Goal: Task Accomplishment & Management: Complete application form

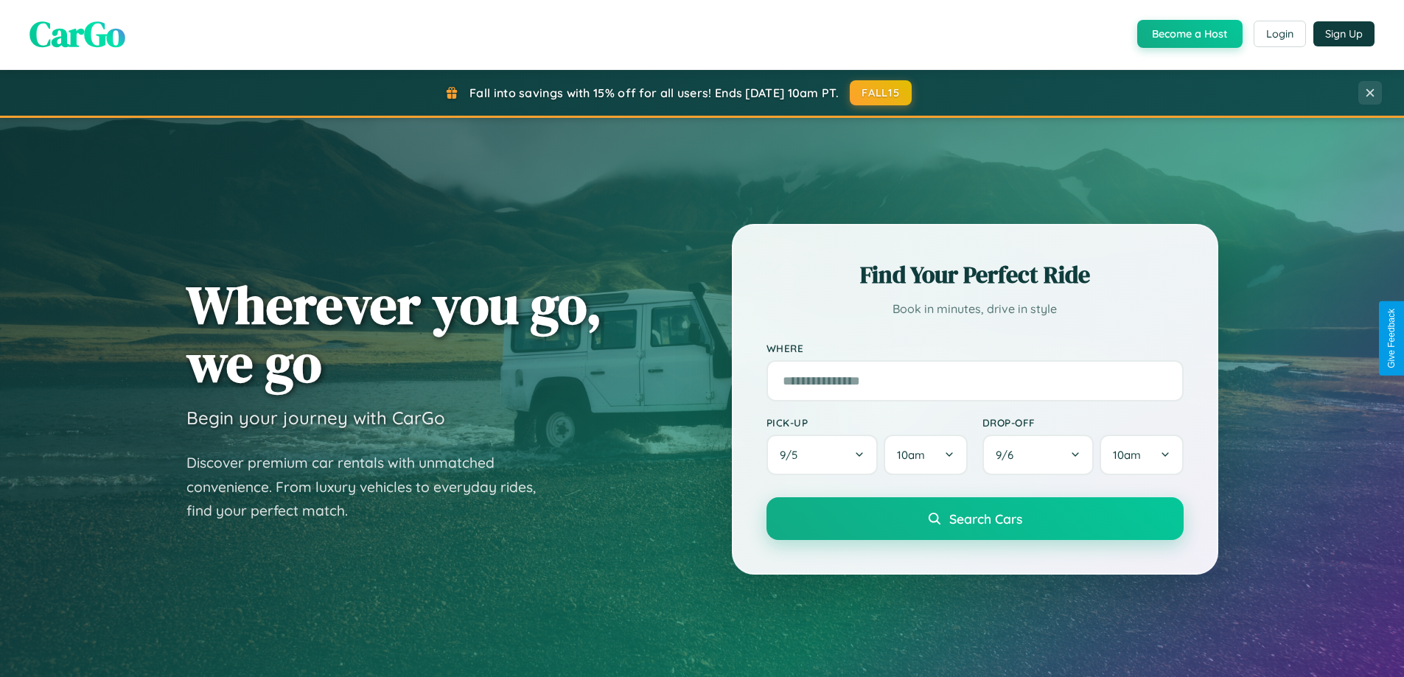
scroll to position [1014, 0]
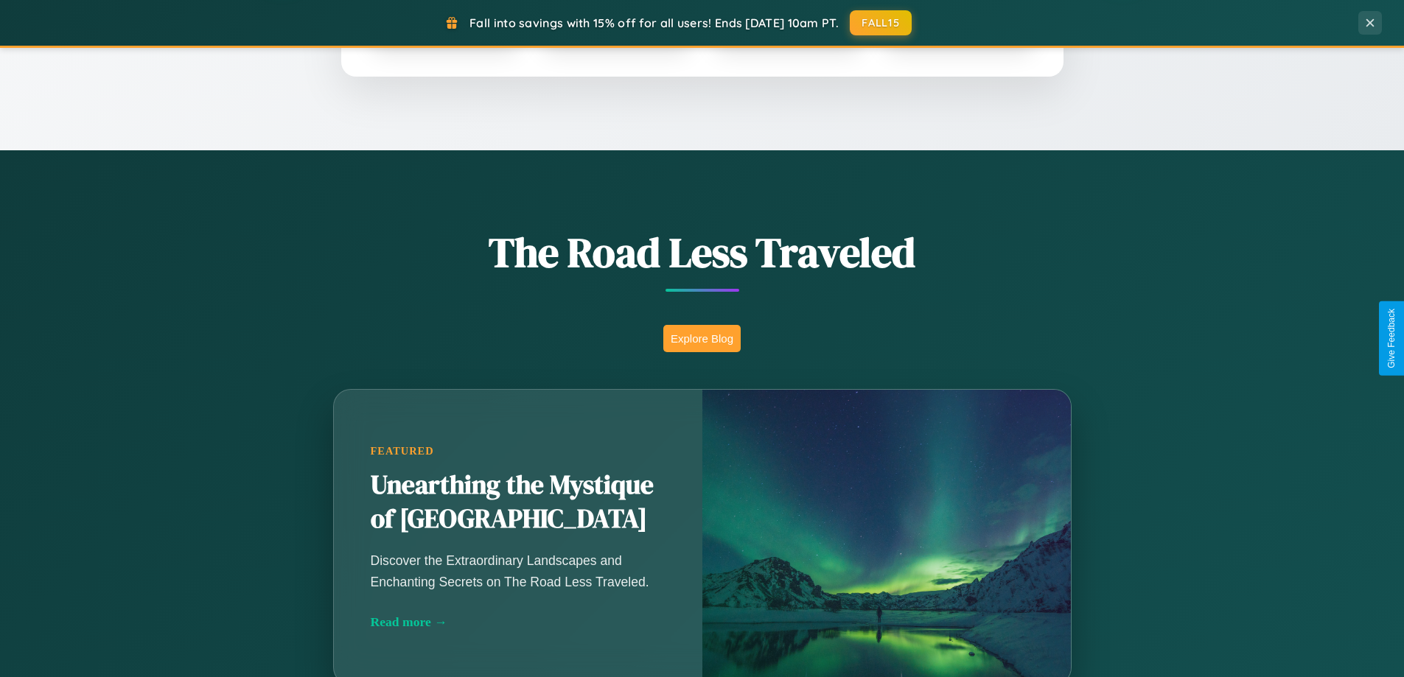
click at [702, 338] on button "Explore Blog" at bounding box center [701, 338] width 77 height 27
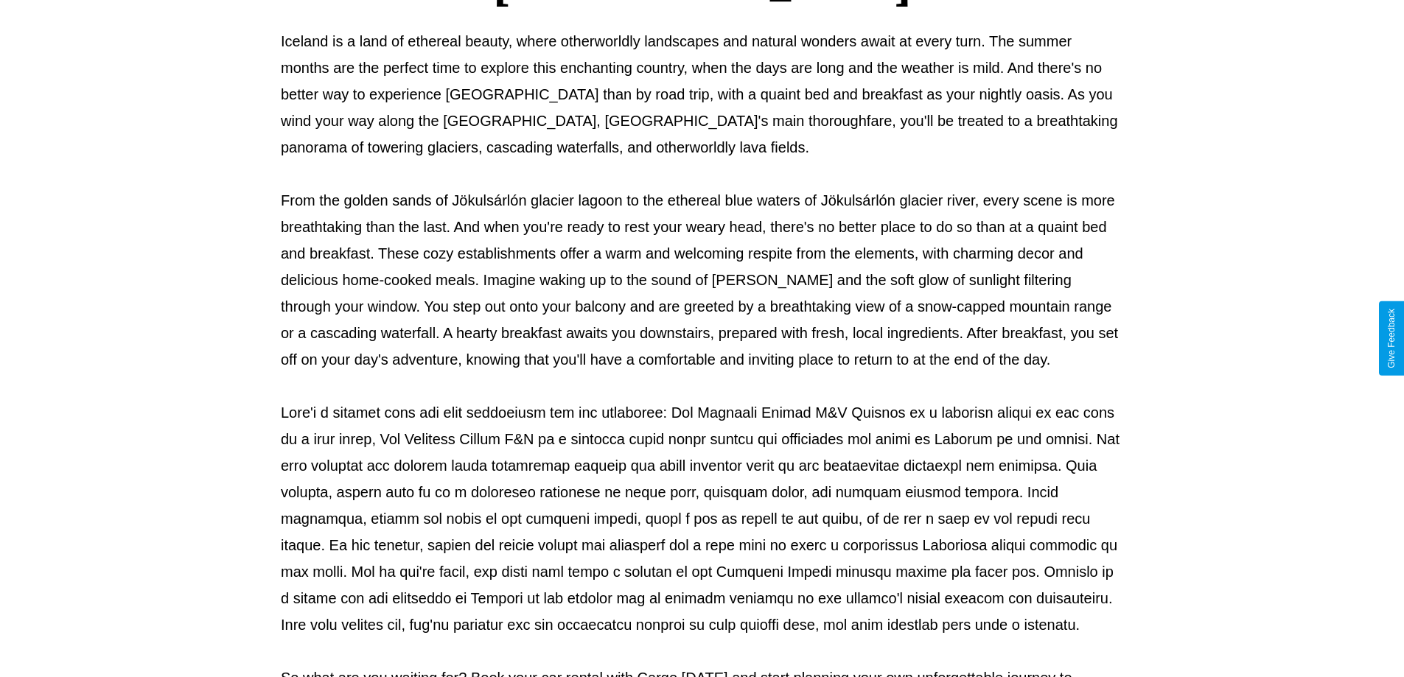
scroll to position [477, 0]
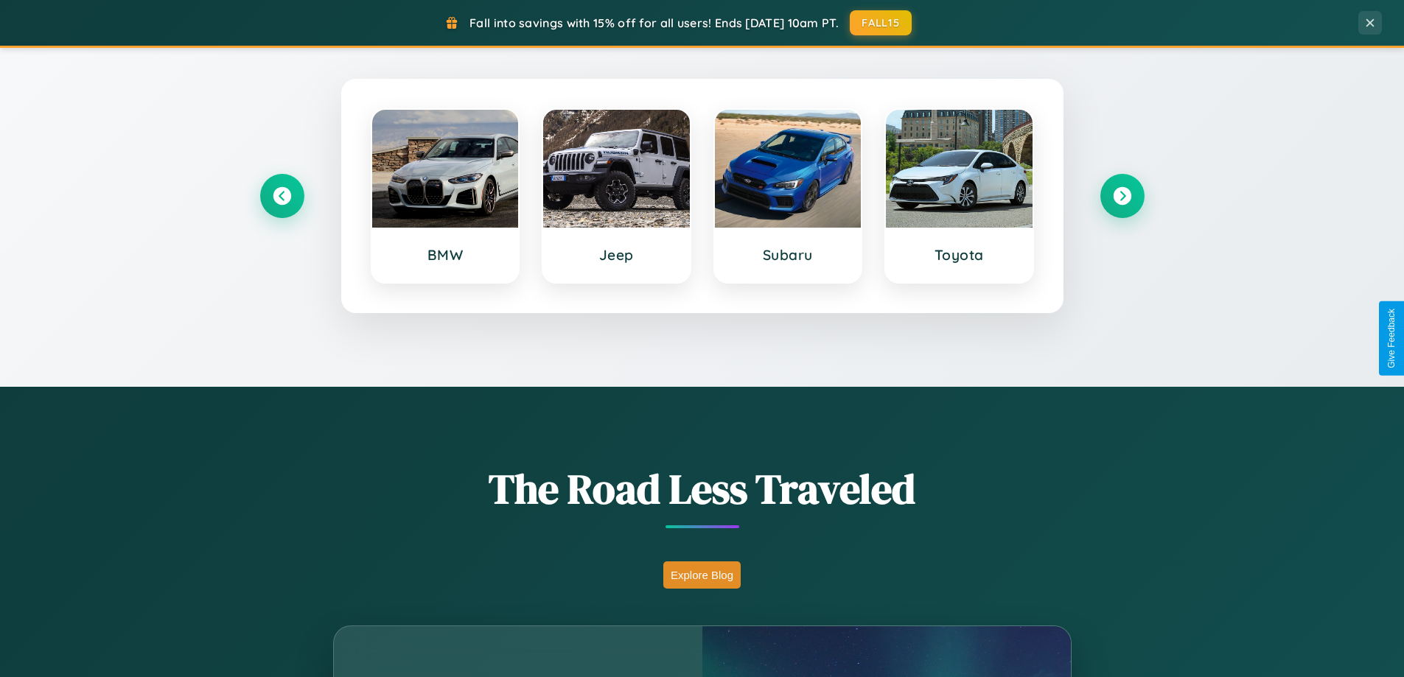
scroll to position [635, 0]
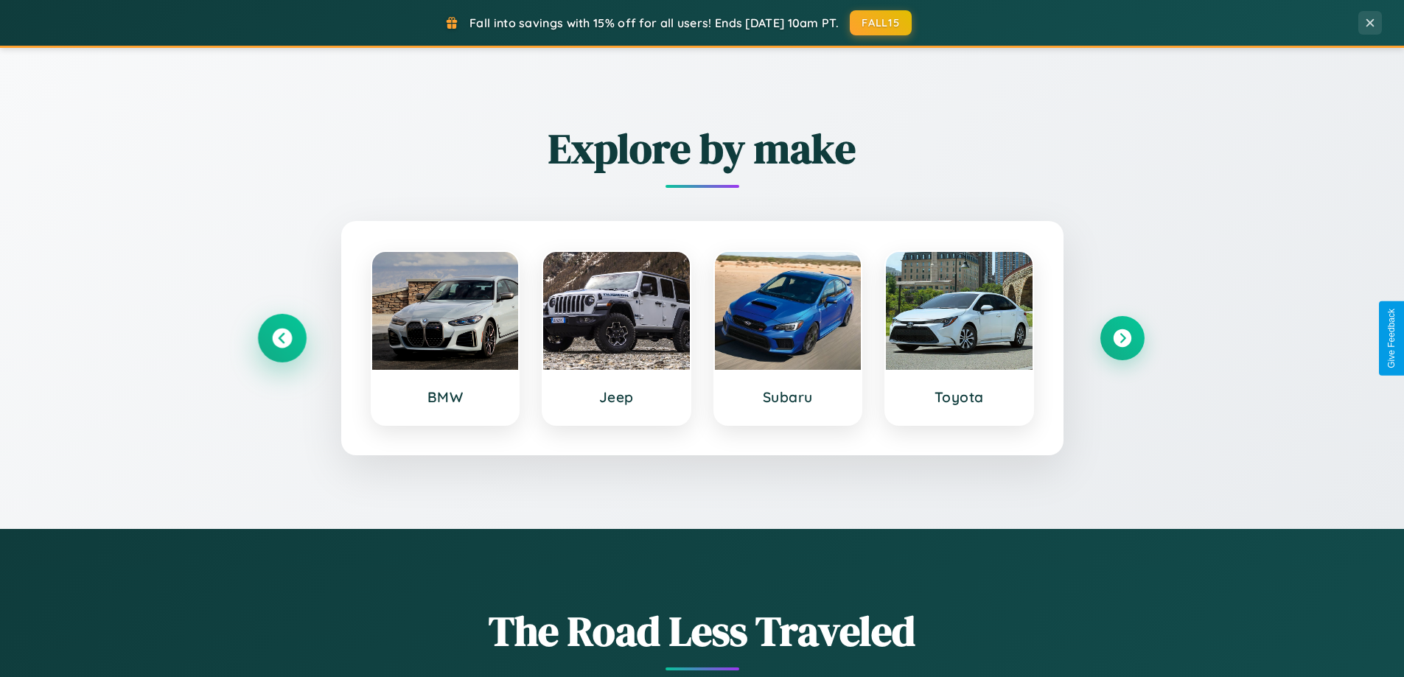
click at [282, 338] on icon at bounding box center [282, 339] width 20 height 20
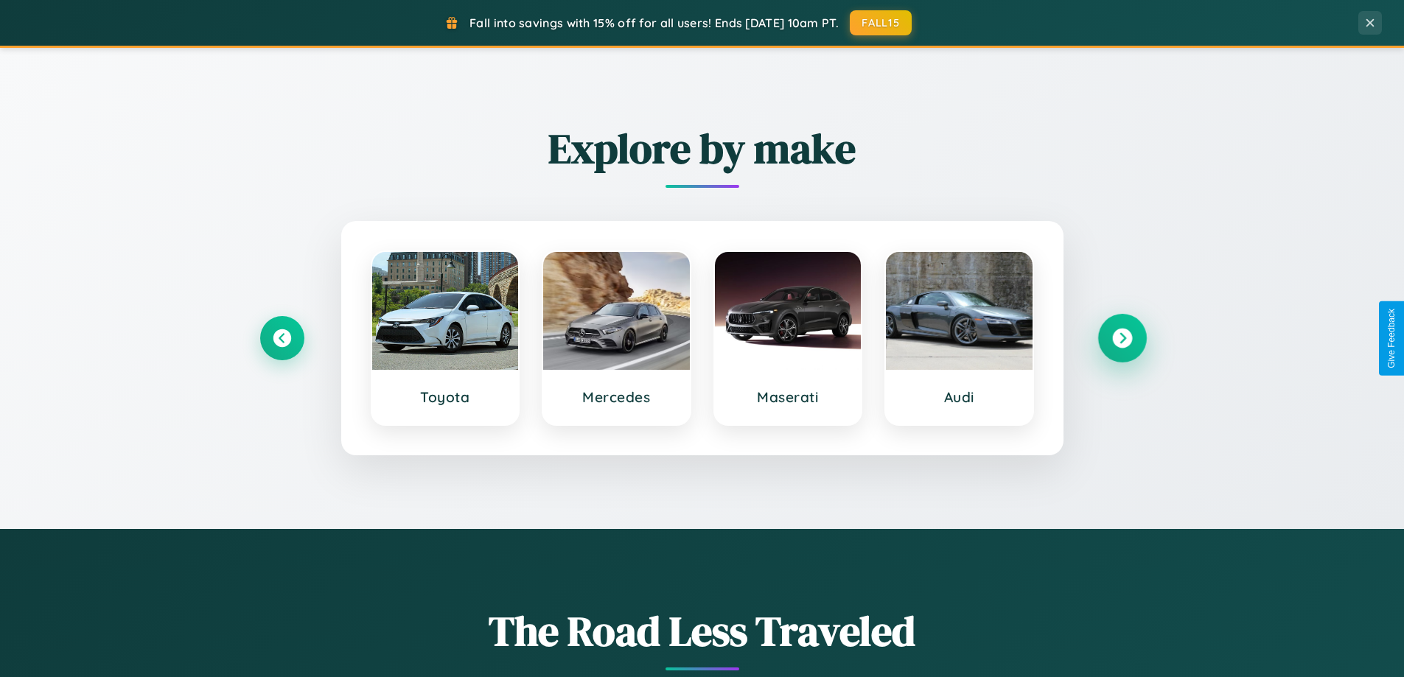
click at [1122, 338] on icon at bounding box center [1122, 339] width 20 height 20
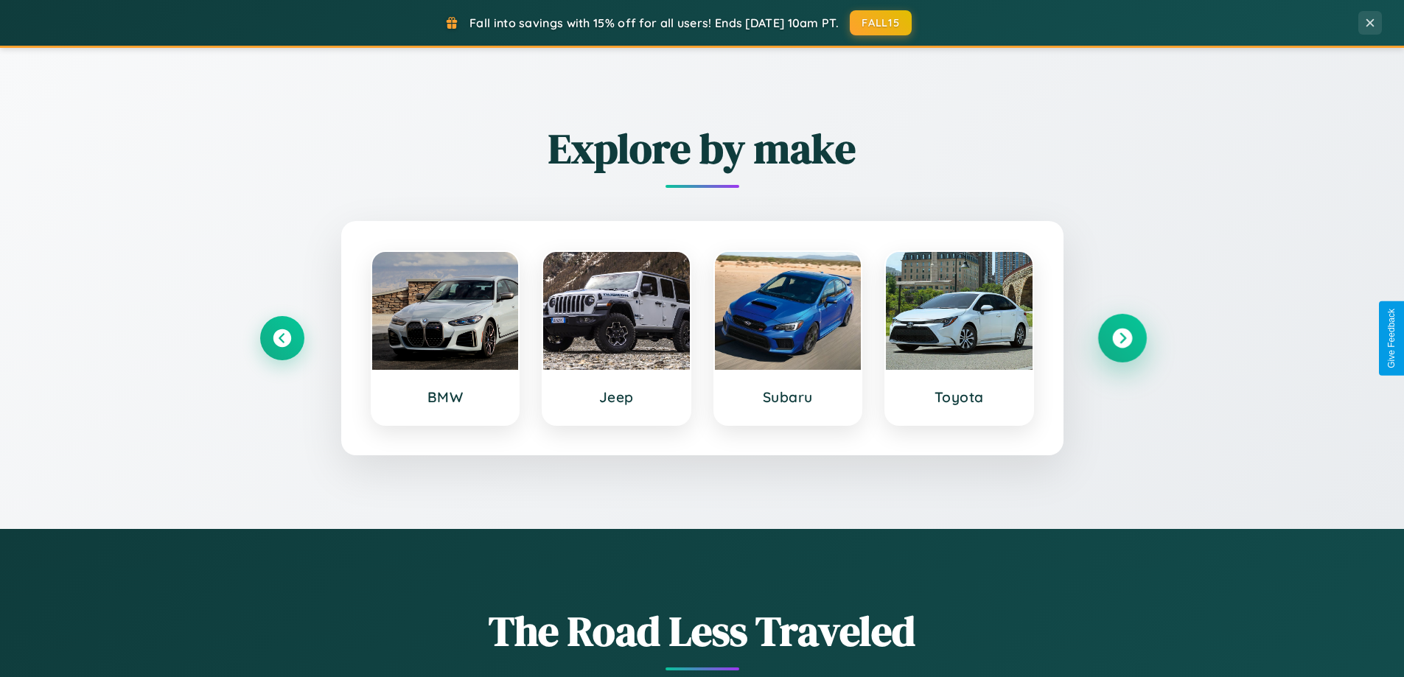
click at [1122, 338] on icon at bounding box center [1122, 339] width 20 height 20
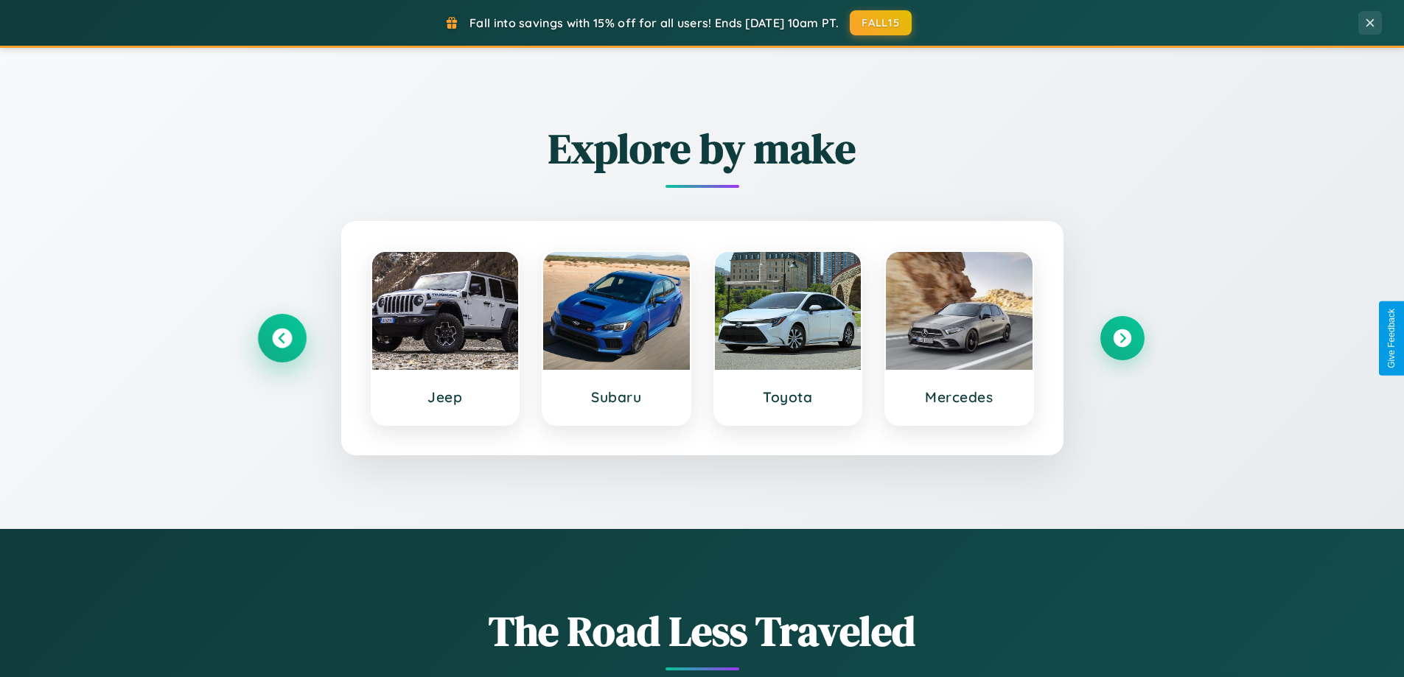
click at [282, 338] on icon at bounding box center [282, 339] width 20 height 20
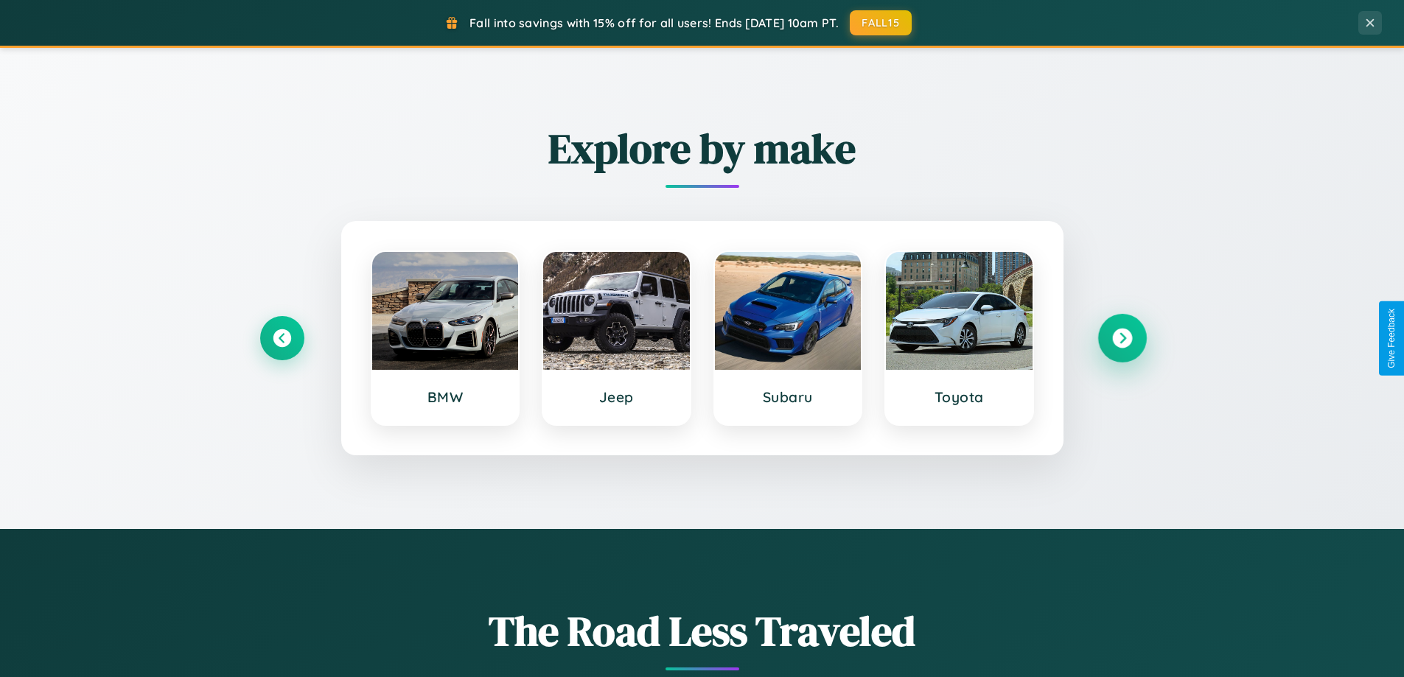
click at [1122, 338] on icon at bounding box center [1122, 339] width 20 height 20
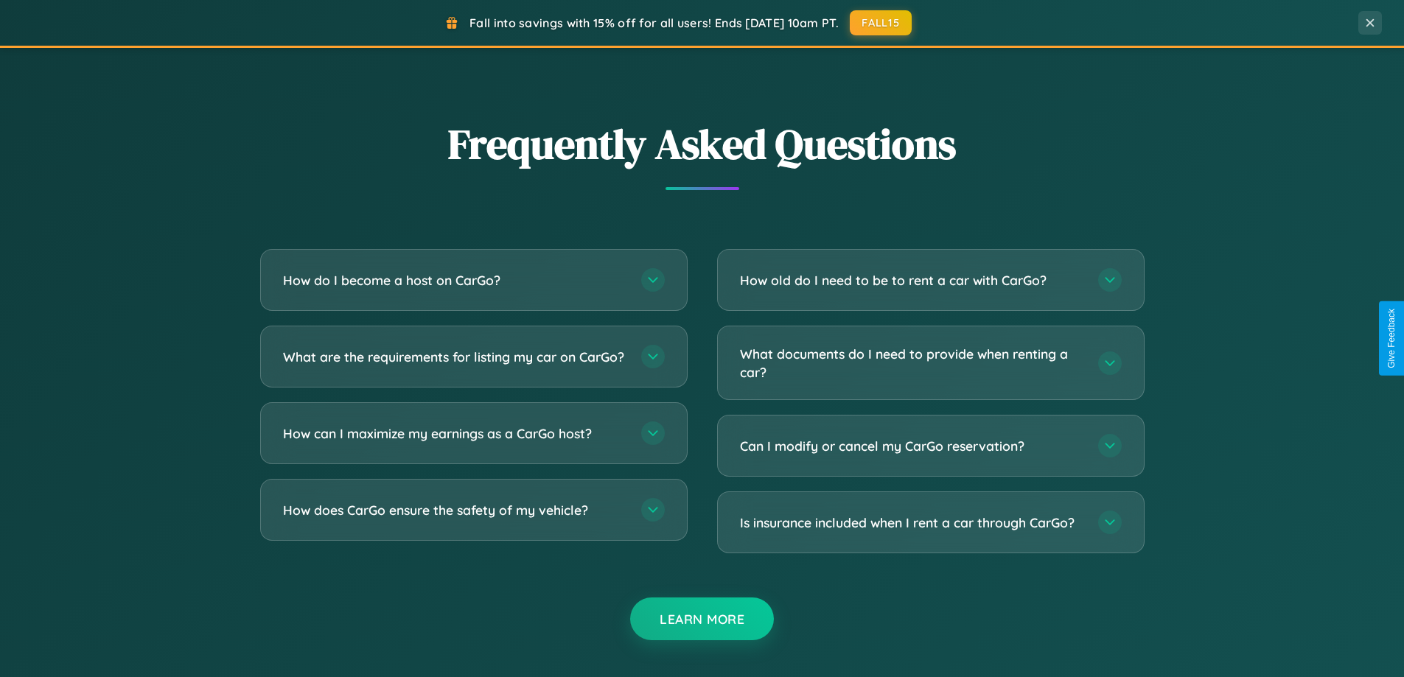
scroll to position [2836, 0]
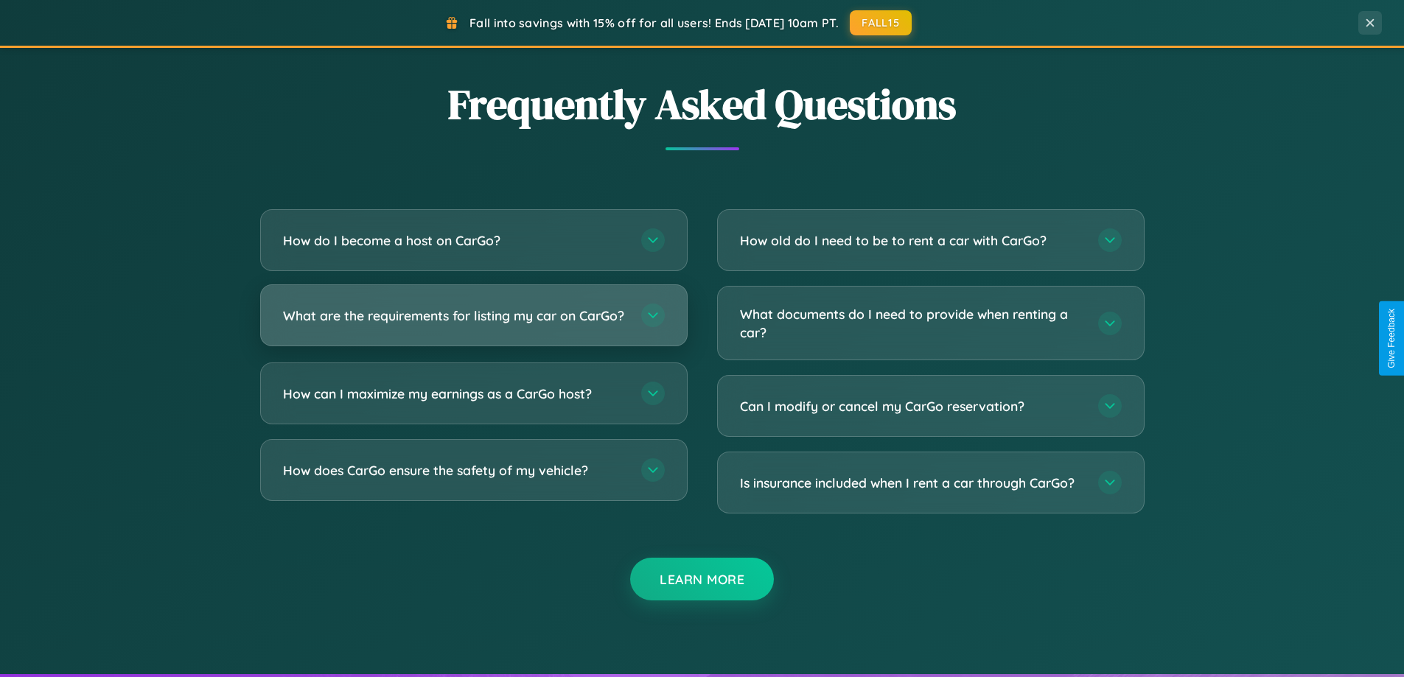
click at [473, 321] on h3 "What are the requirements for listing my car on CarGo?" at bounding box center [455, 316] width 344 height 18
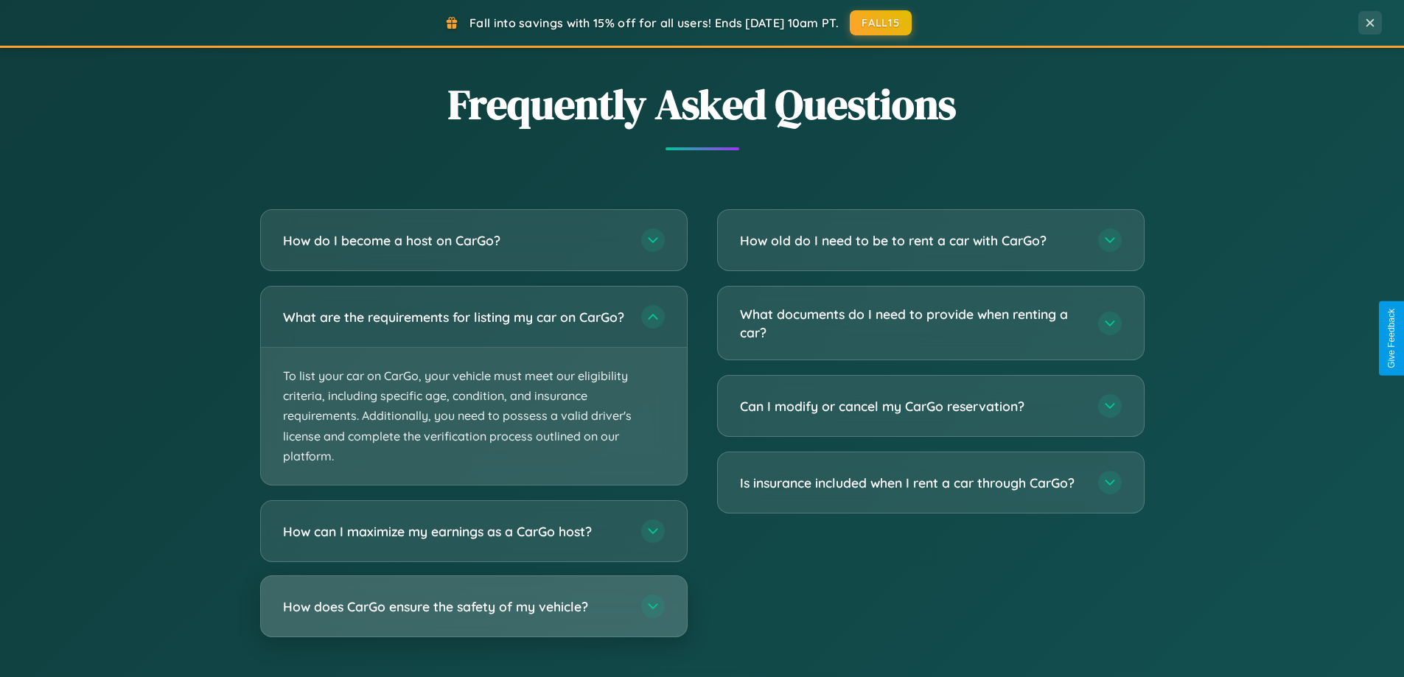
click at [473, 616] on h3 "How does CarGo ensure the safety of my vehicle?" at bounding box center [455, 607] width 344 height 18
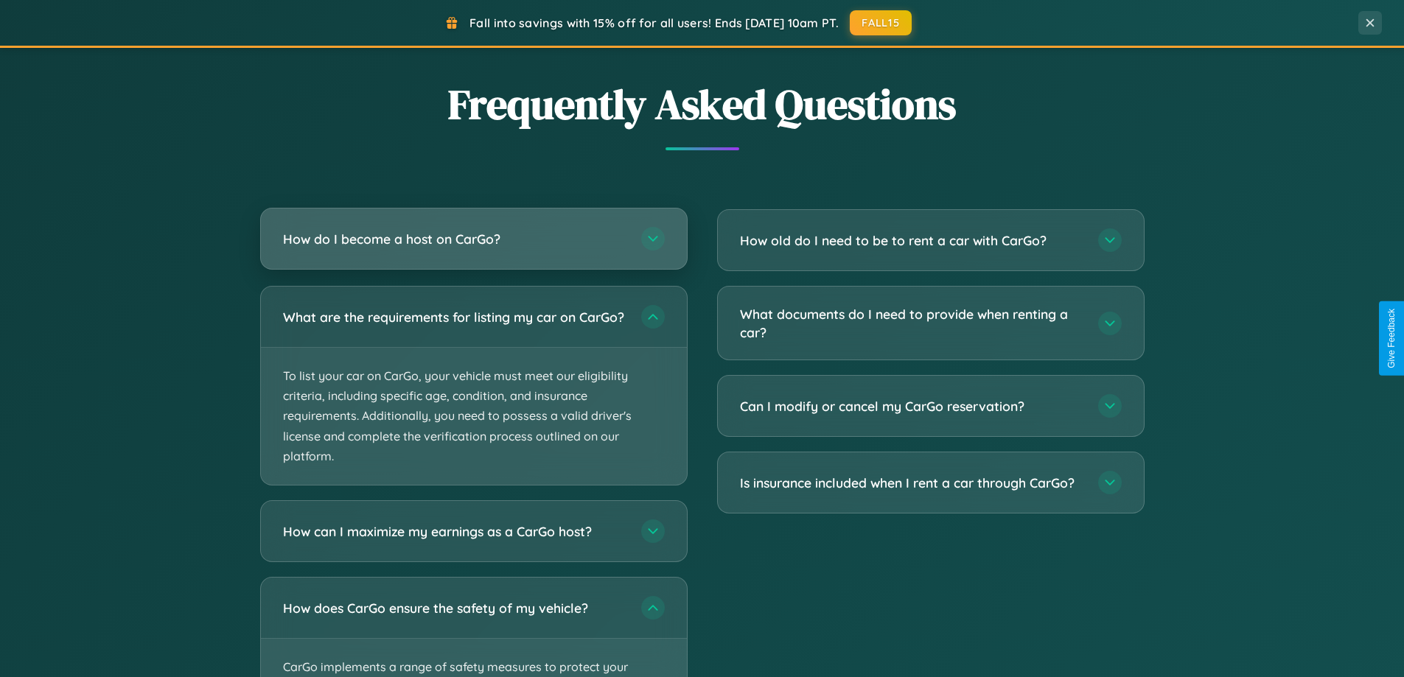
click at [473, 239] on h3 "How do I become a host on CarGo?" at bounding box center [455, 239] width 344 height 18
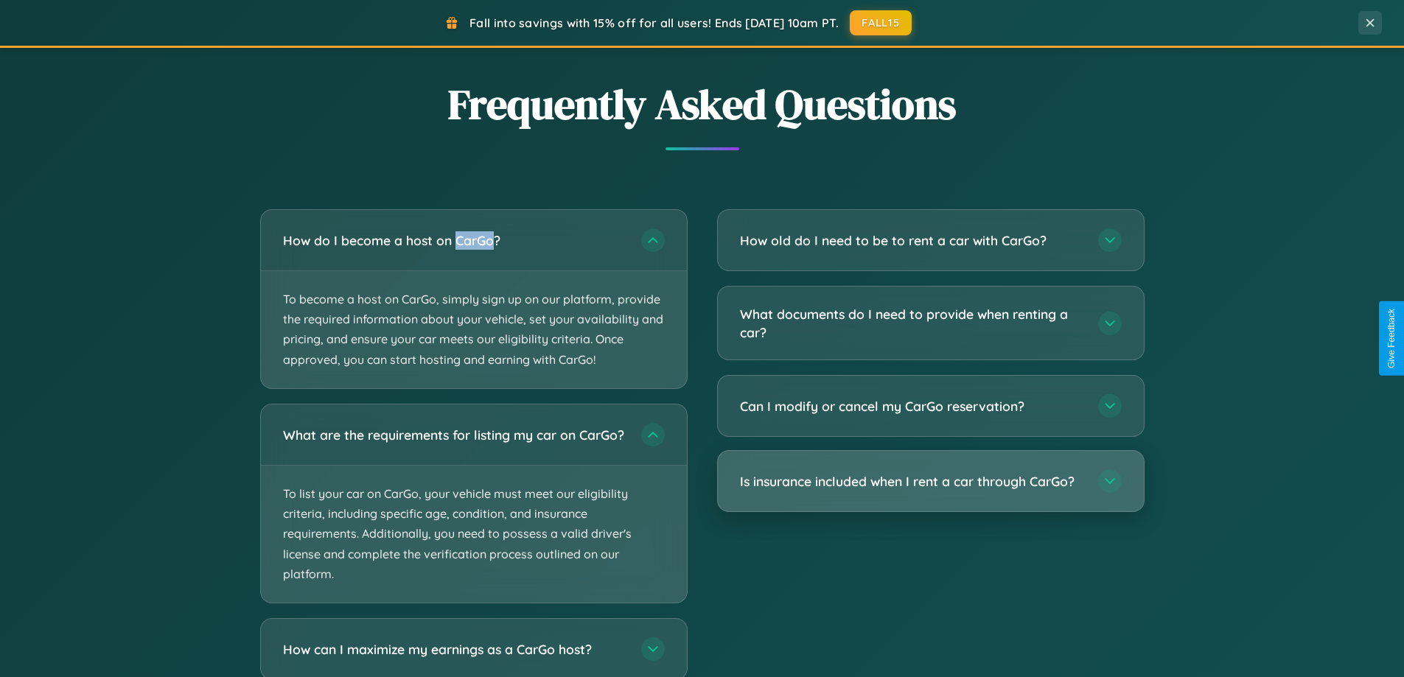
click at [930, 483] on h3 "Is insurance included when I rent a car through CarGo?" at bounding box center [912, 482] width 344 height 18
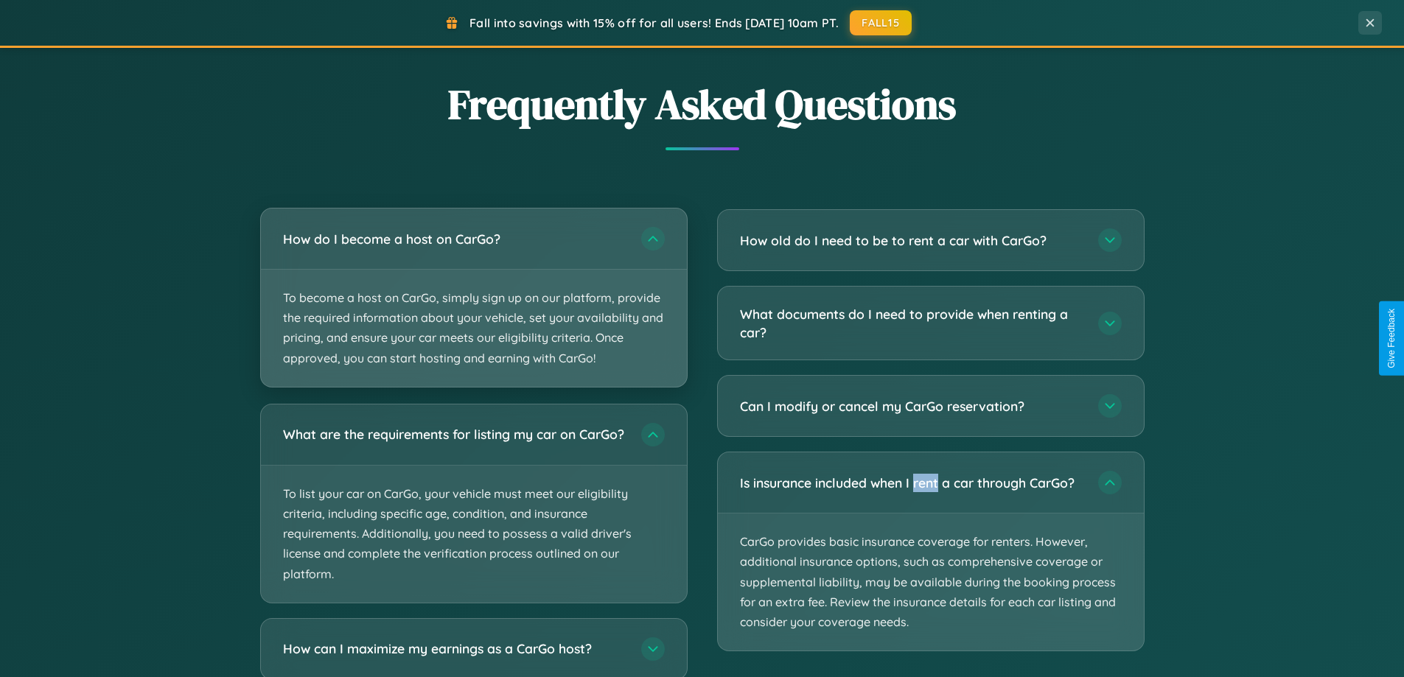
click at [473, 298] on p "To become a host on CarGo, simply sign up on our platform, provide the required…" at bounding box center [474, 328] width 426 height 117
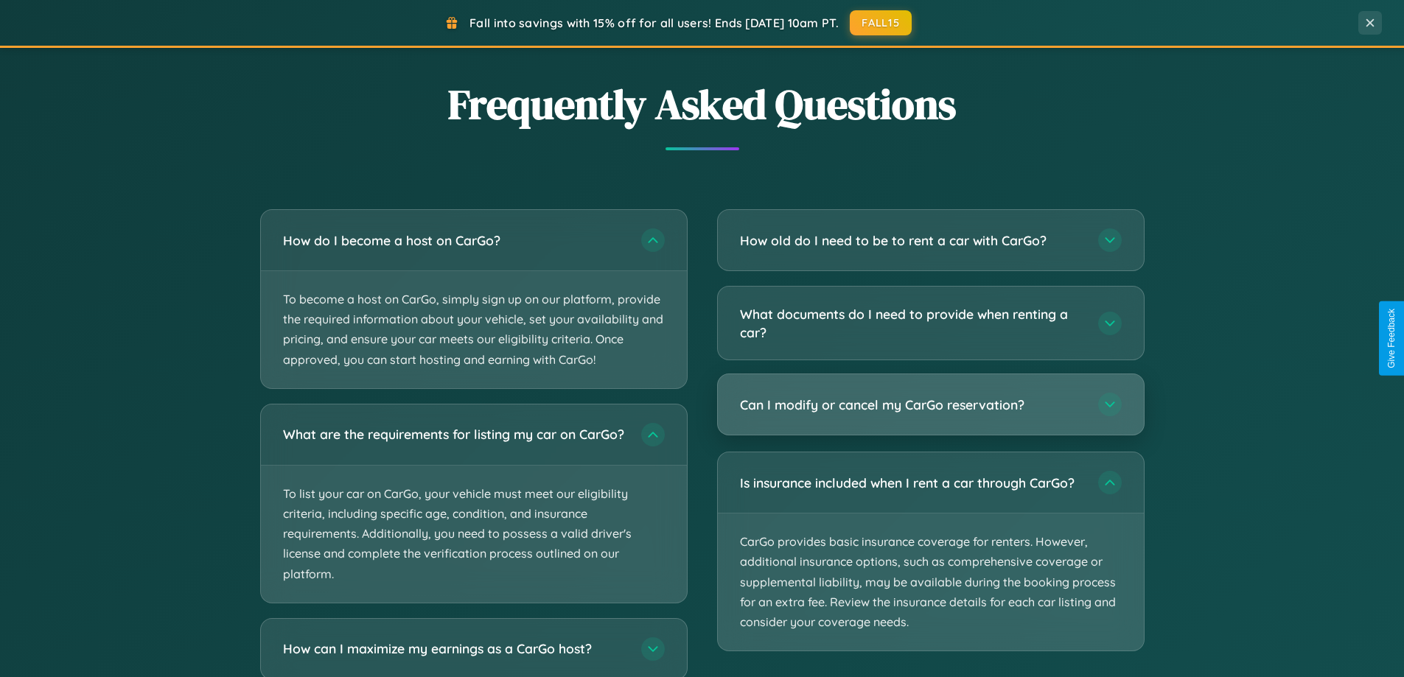
click at [930, 406] on h3 "Can I modify or cancel my CarGo reservation?" at bounding box center [912, 405] width 344 height 18
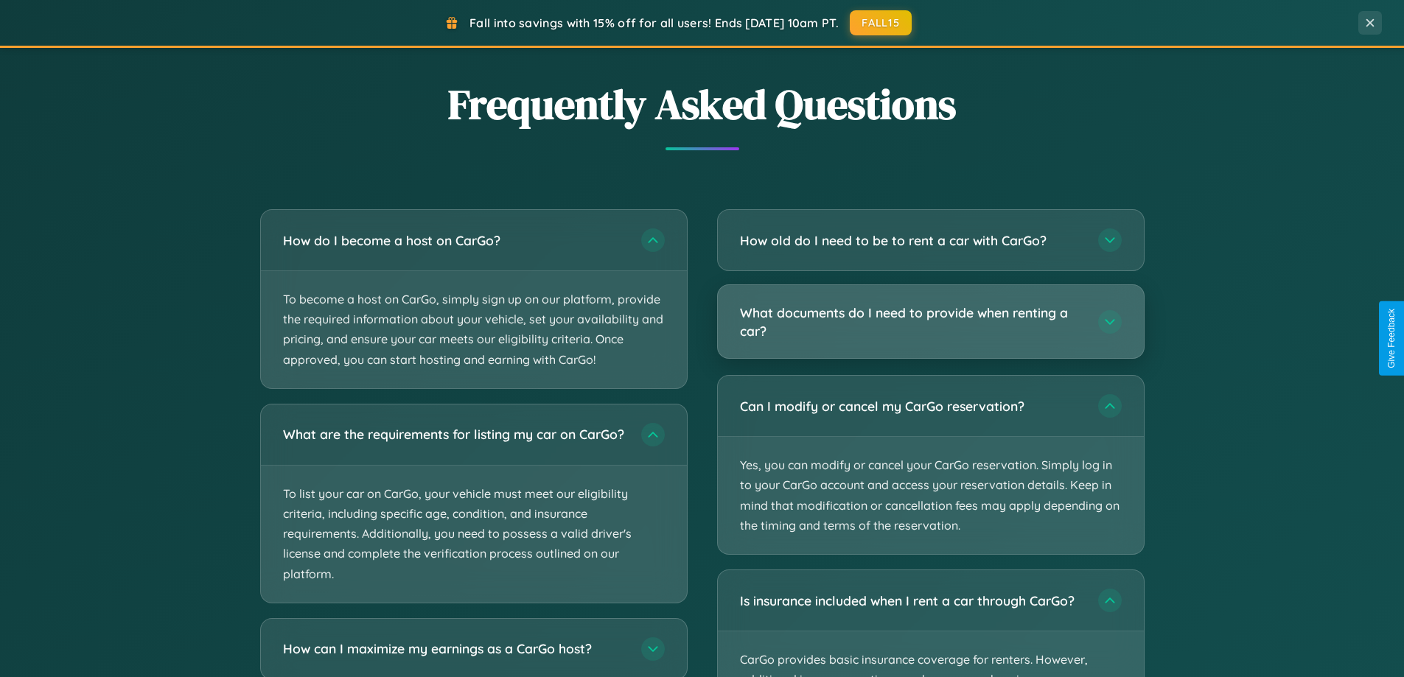
click at [930, 322] on h3 "What documents do I need to provide when renting a car?" at bounding box center [912, 322] width 344 height 36
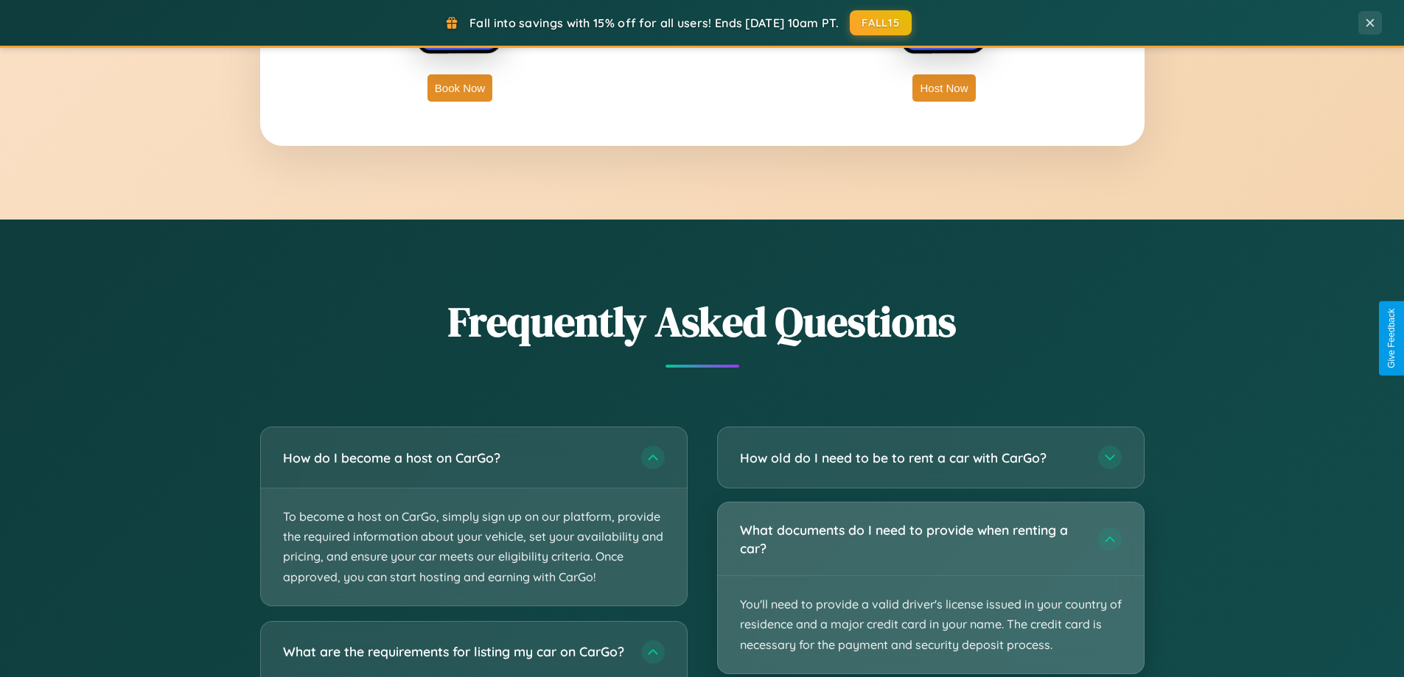
scroll to position [2368, 0]
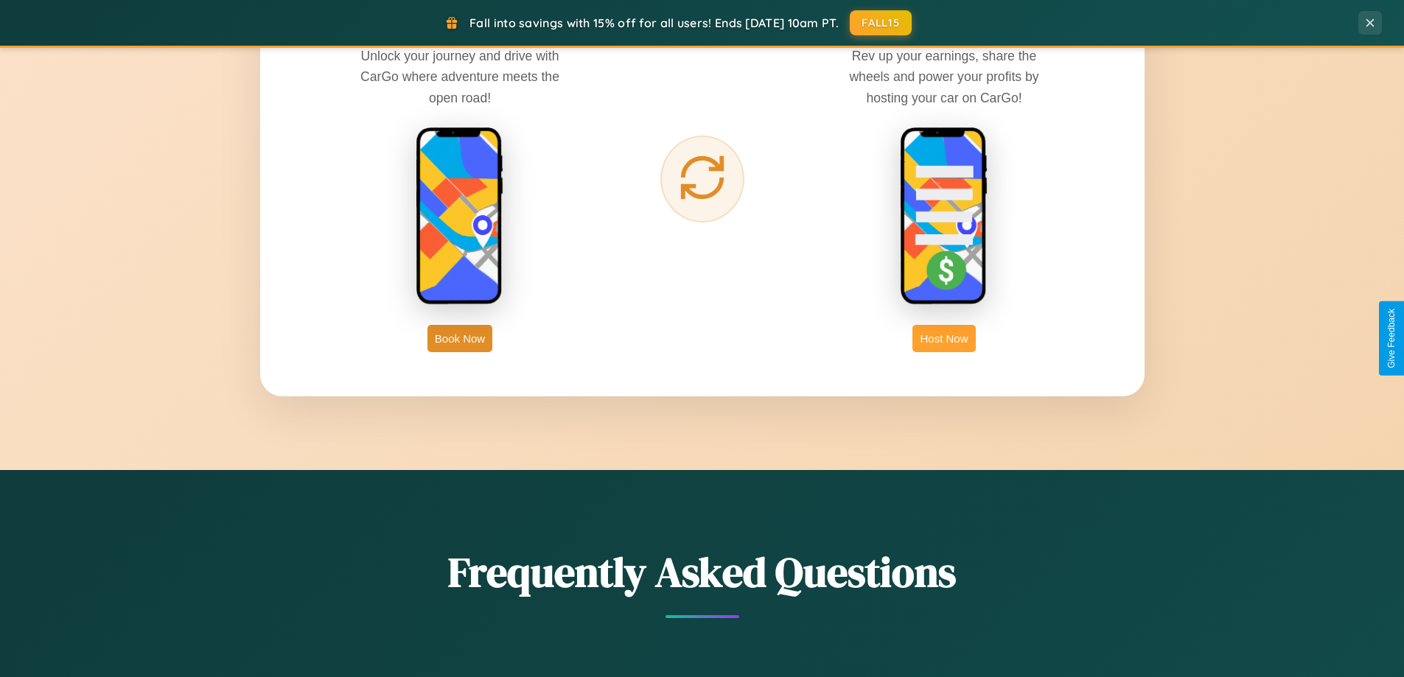
click at [944, 338] on button "Host Now" at bounding box center [944, 338] width 63 height 27
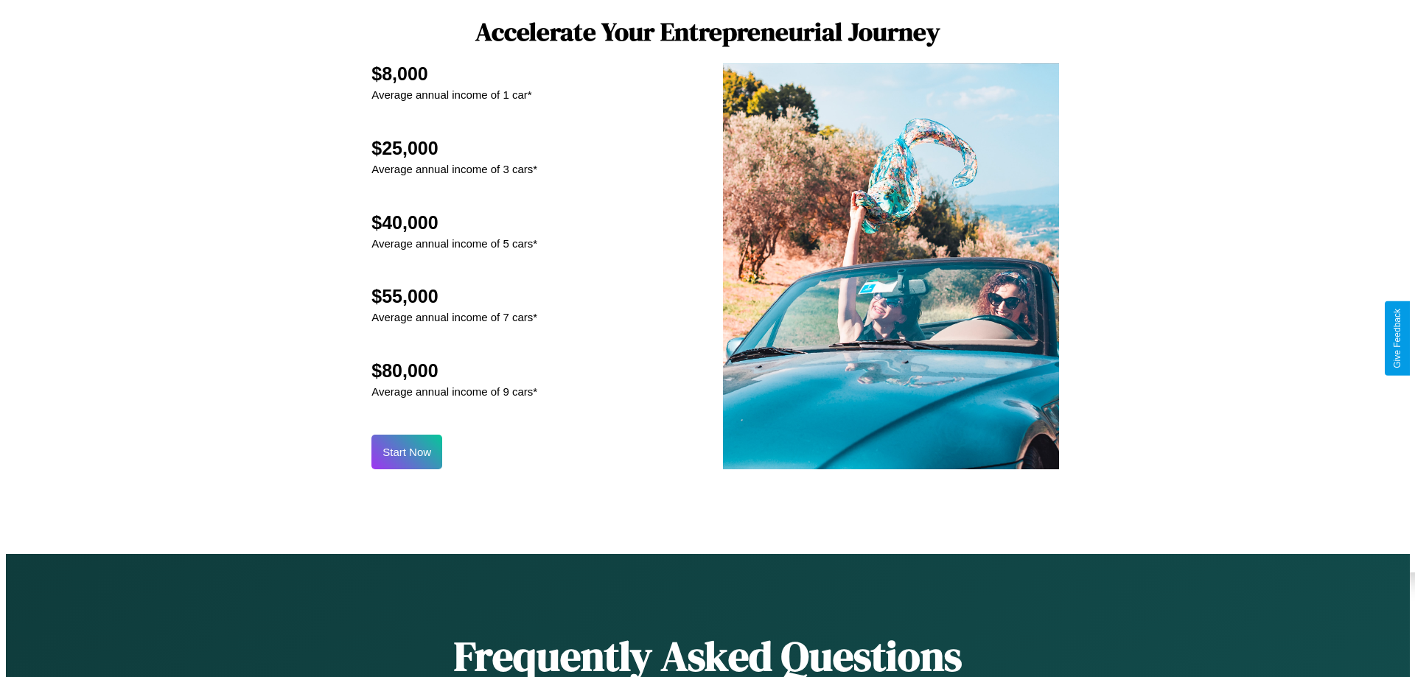
scroll to position [1537, 0]
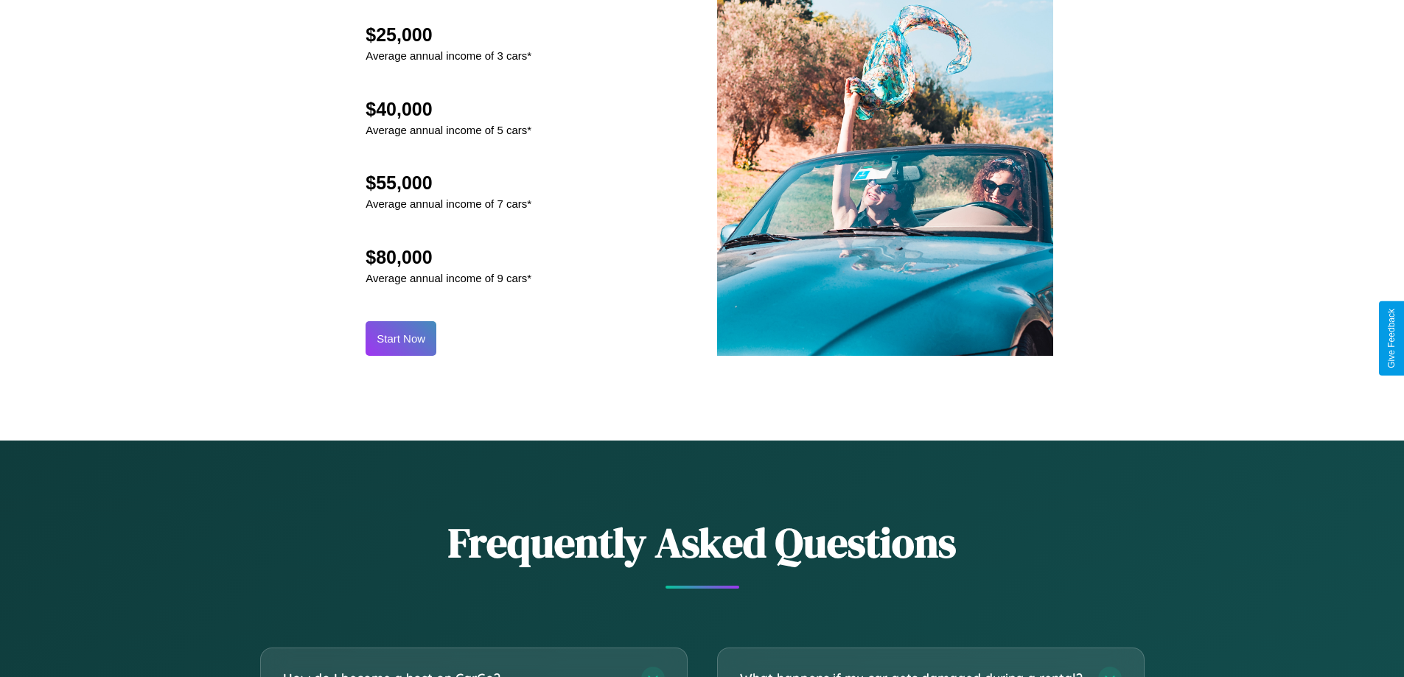
click at [401, 338] on button "Start Now" at bounding box center [401, 338] width 71 height 35
